Goal: Check status: Check status

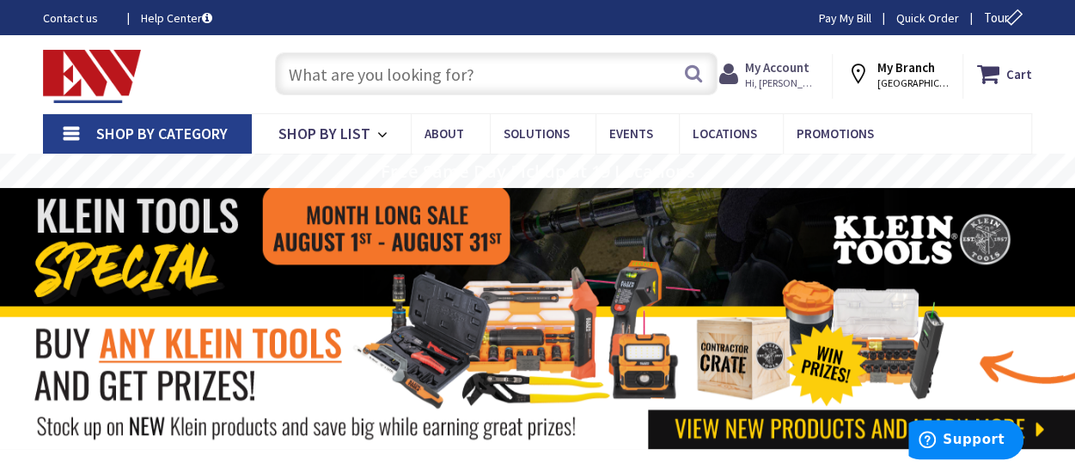
click at [809, 73] on strong "My Account" at bounding box center [777, 67] width 64 height 16
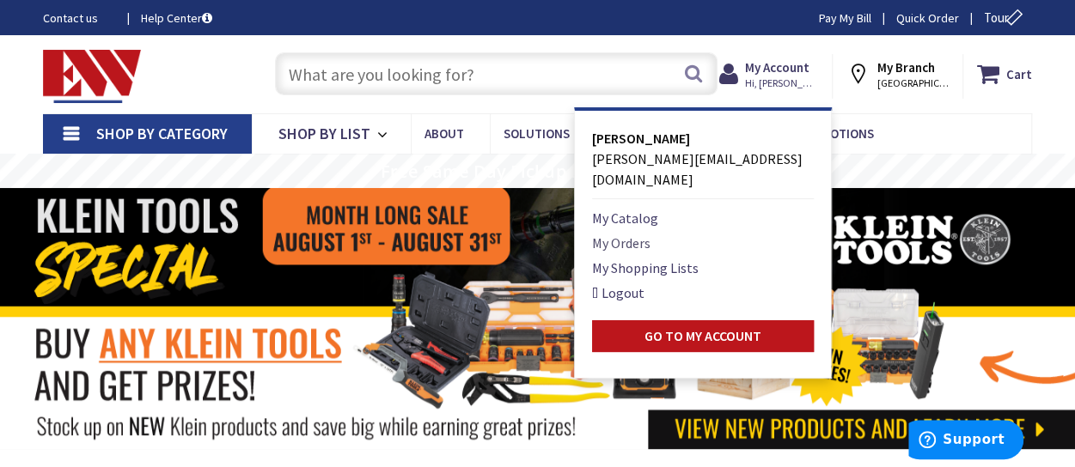
click at [650, 233] on link "My Orders" at bounding box center [621, 243] width 58 height 21
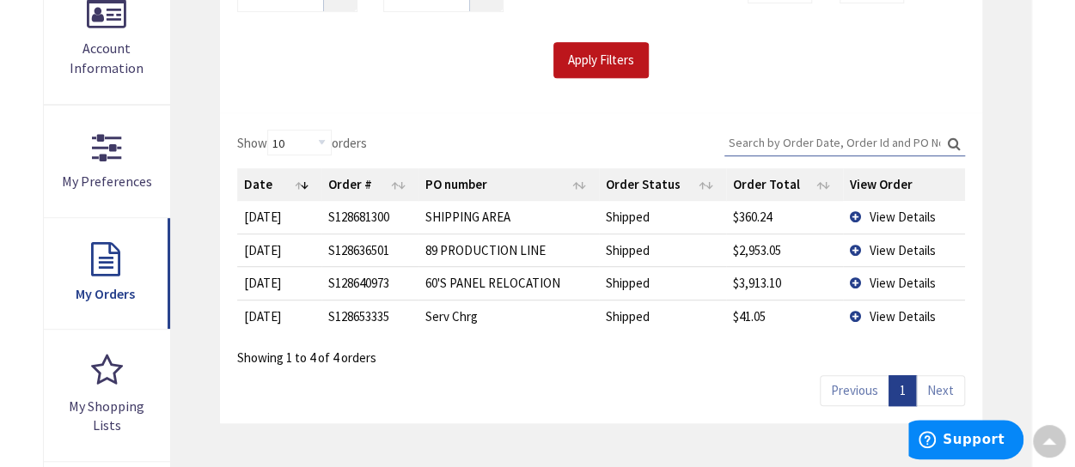
scroll to position [430, 0]
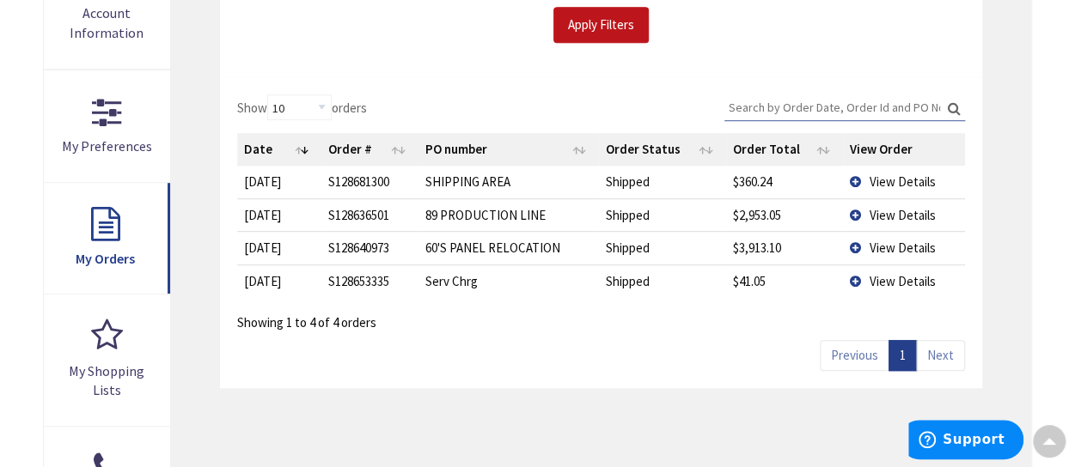
click at [857, 181] on td "View Details" at bounding box center [904, 182] width 122 height 32
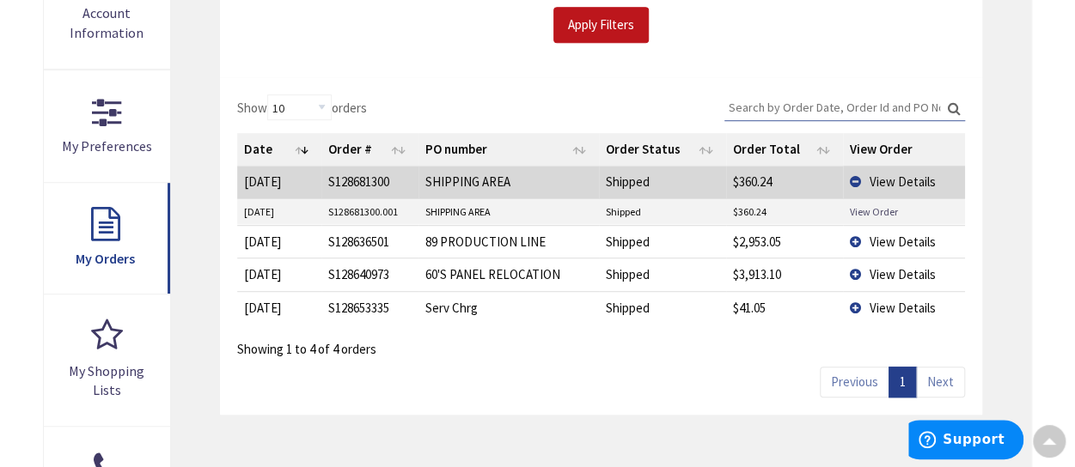
click at [869, 210] on link "View Order" at bounding box center [874, 211] width 48 height 15
drag, startPoint x: 402, startPoint y: 209, endPoint x: 336, endPoint y: 209, distance: 66.2
click at [326, 214] on td "S128681300.001" at bounding box center [369, 212] width 97 height 26
copy td "S128681300.001"
drag, startPoint x: 784, startPoint y: 215, endPoint x: 732, endPoint y: 213, distance: 51.6
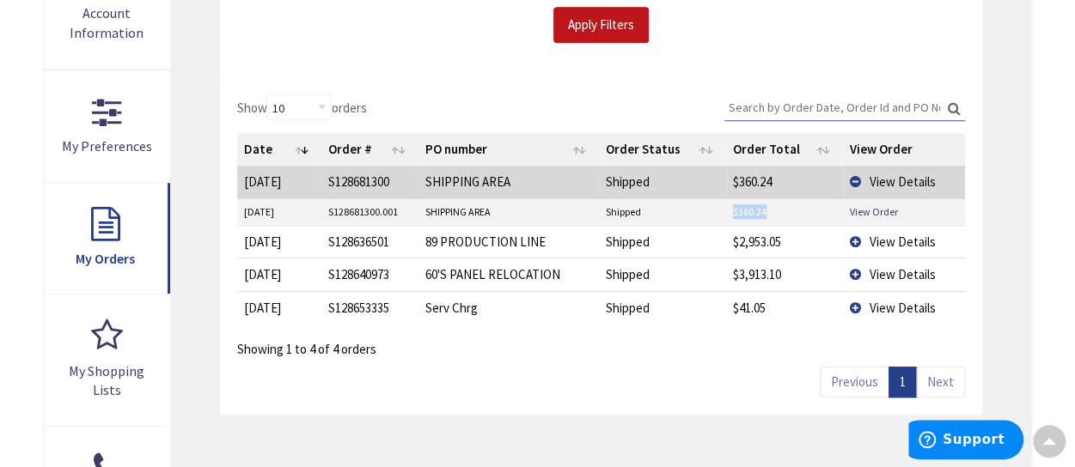
click at [732, 213] on td "$360.24" at bounding box center [785, 212] width 118 height 26
copy td "$360.24"
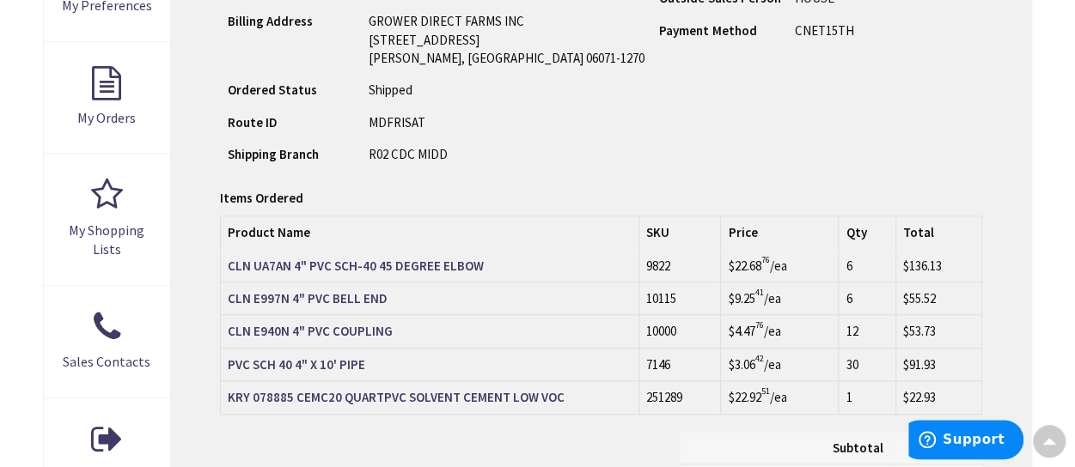
scroll to position [344, 0]
